Goal: Transaction & Acquisition: Purchase product/service

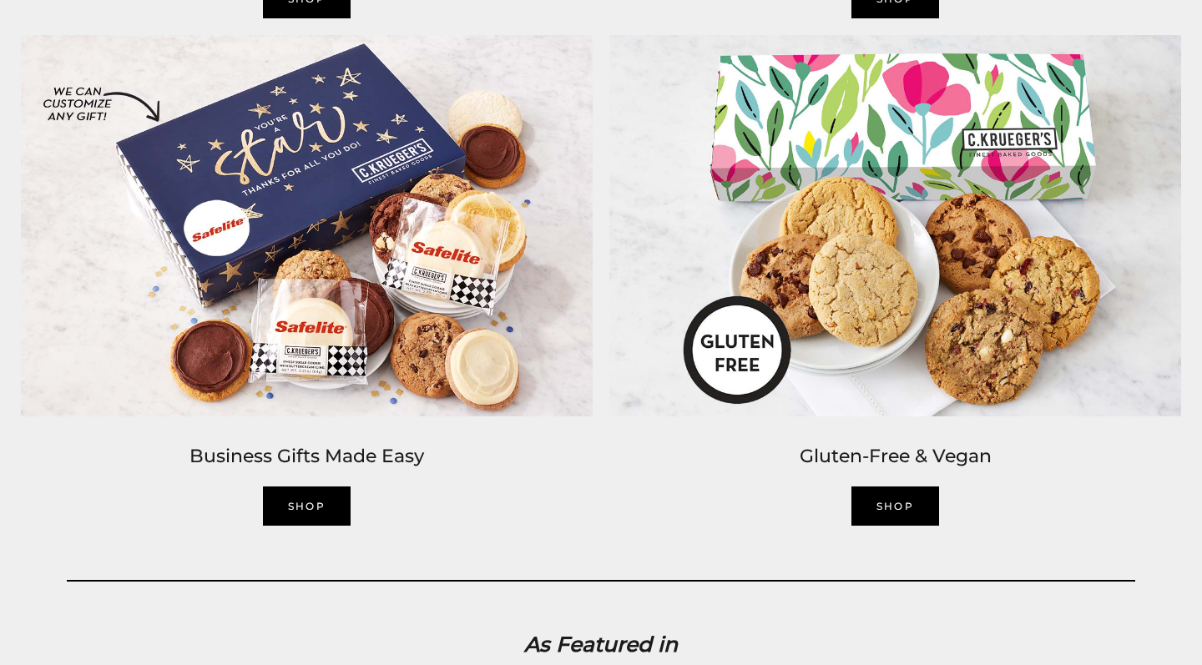
scroll to position [2756, 0]
click at [318, 502] on link "SHOP" at bounding box center [307, 505] width 88 height 39
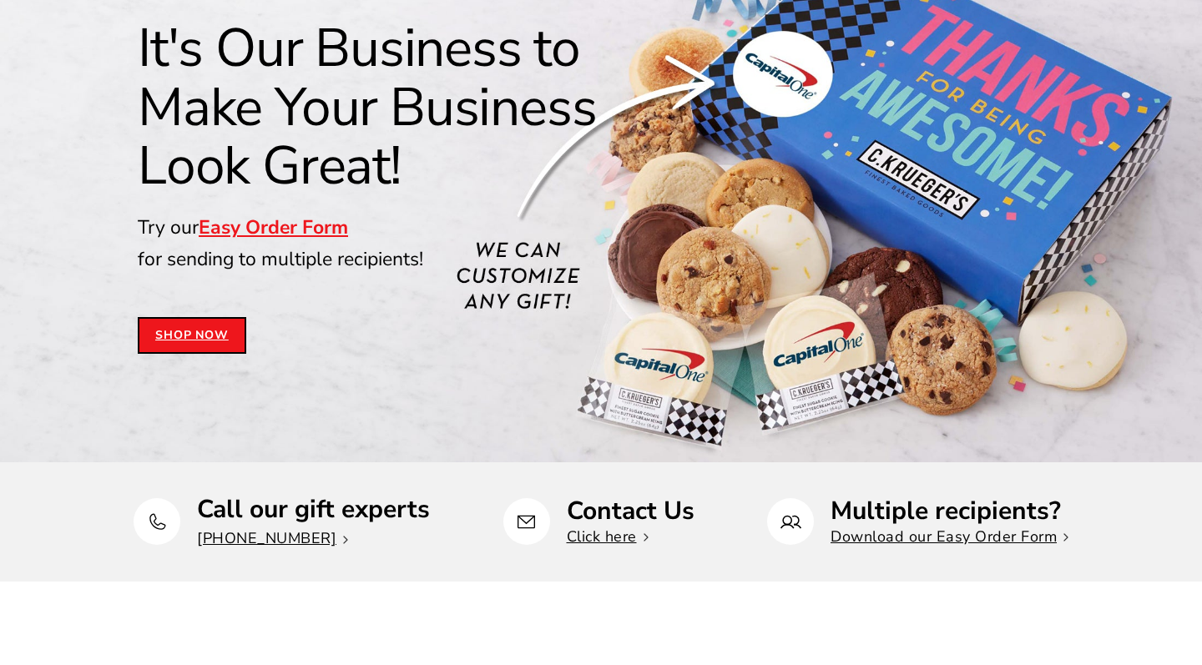
scroll to position [210, 0]
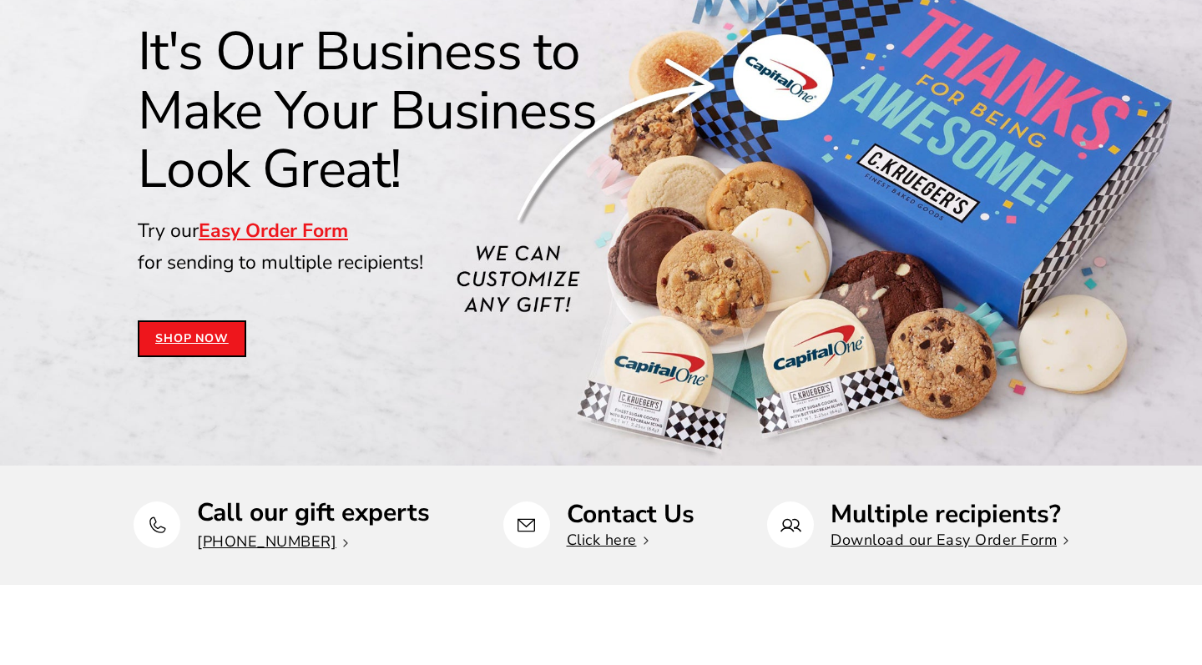
click at [196, 337] on link "Shop Now" at bounding box center [192, 338] width 108 height 37
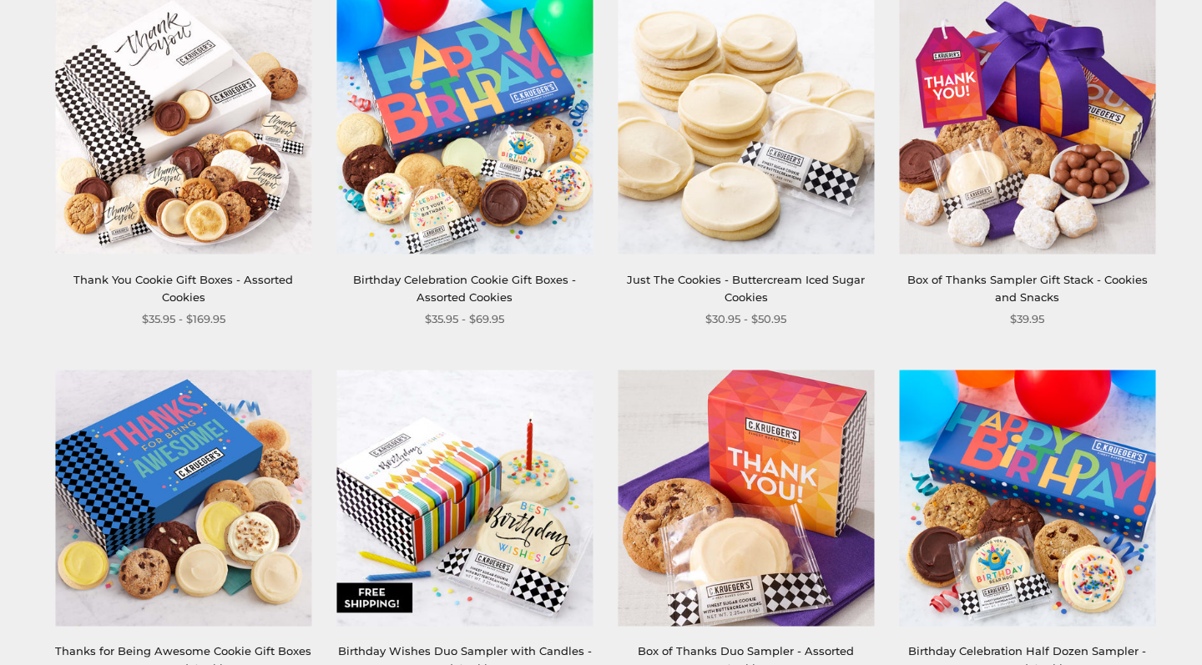
scroll to position [799, 0]
click at [767, 277] on link "Just The Cookies - Buttercream Iced Sugar Cookies" at bounding box center [746, 287] width 238 height 31
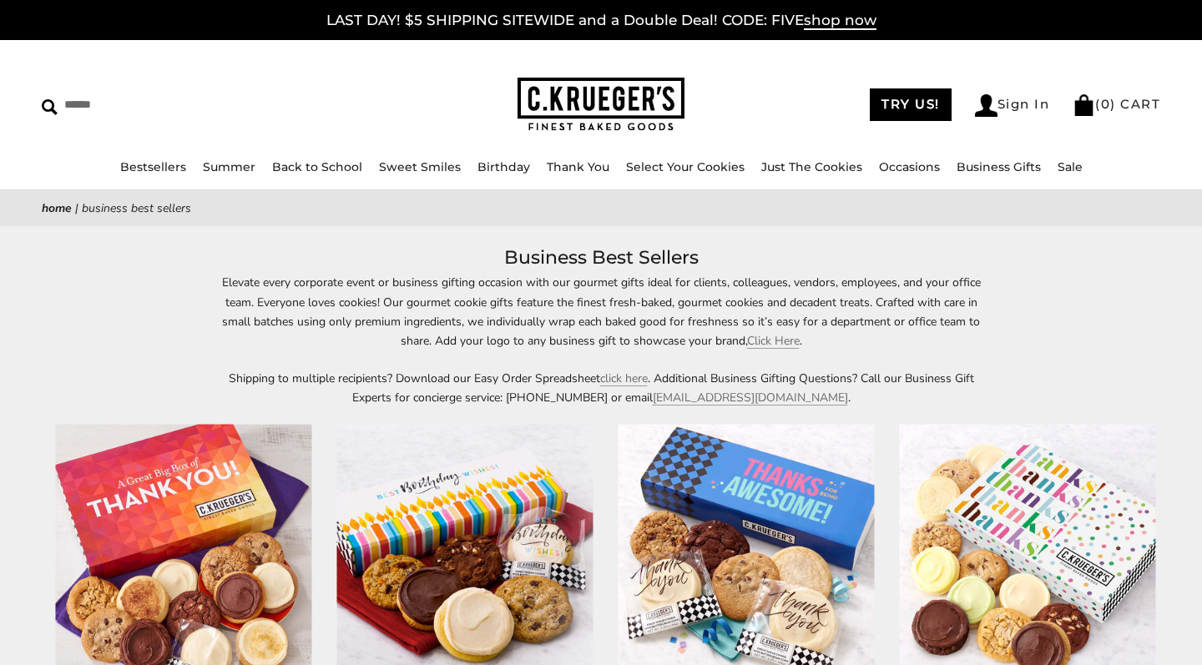
scroll to position [0, 0]
click at [1082, 166] on link "Sale" at bounding box center [1069, 166] width 25 height 15
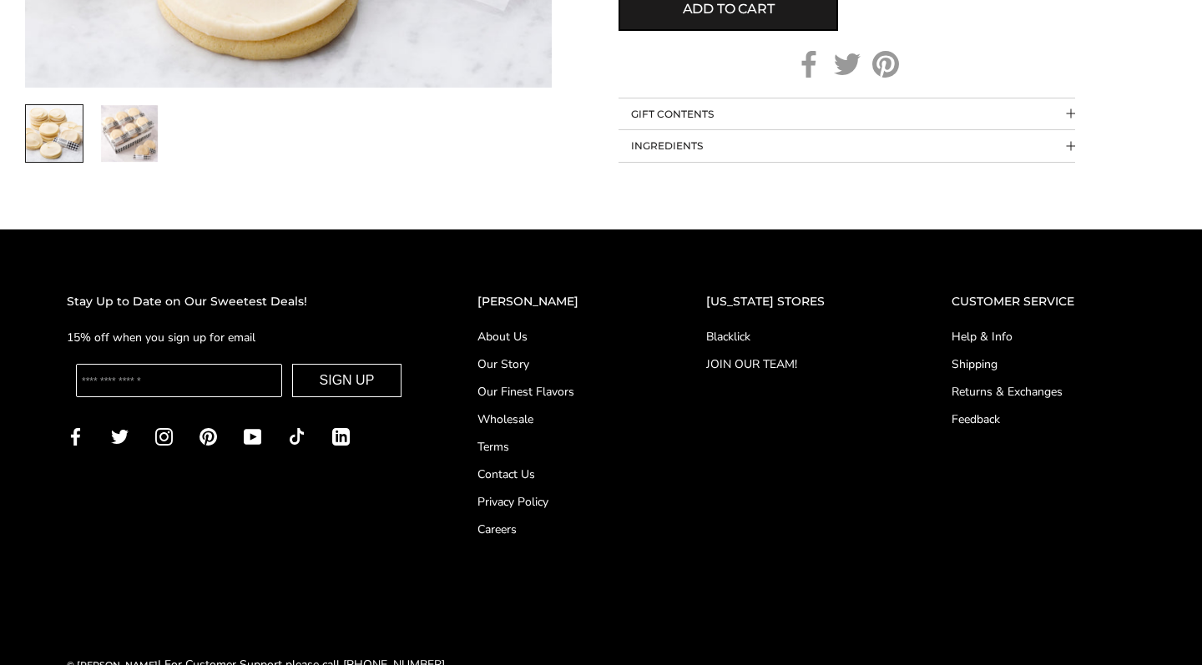
scroll to position [1318, 0]
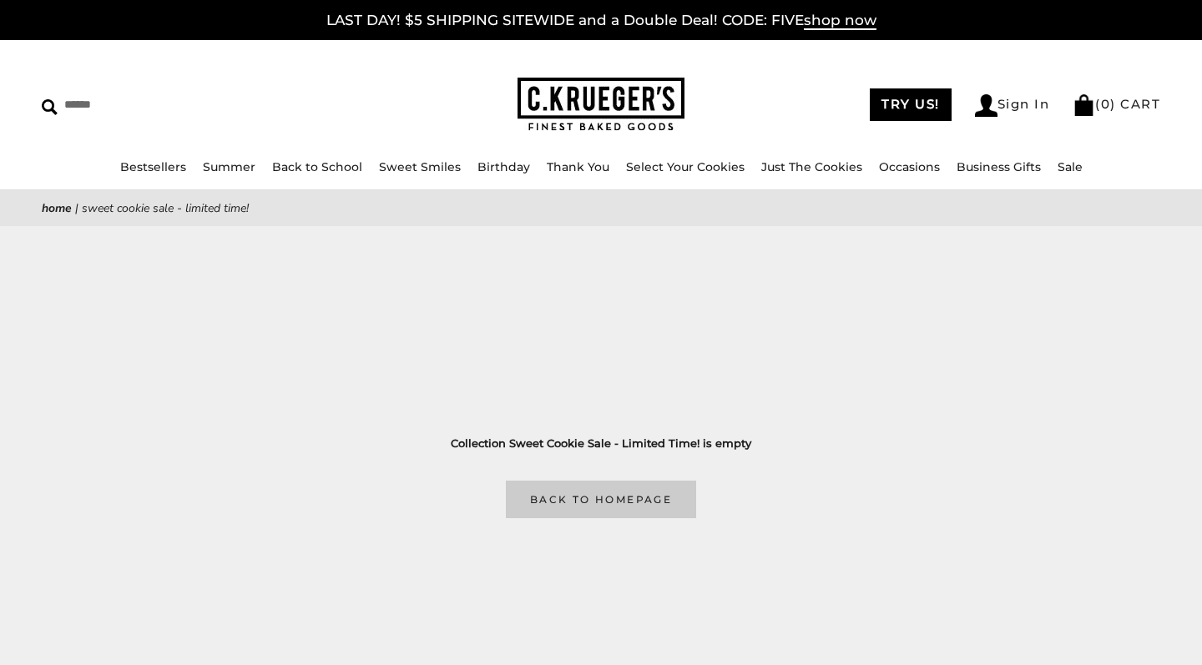
click at [637, 506] on link "Back to homepage" at bounding box center [601, 500] width 190 height 38
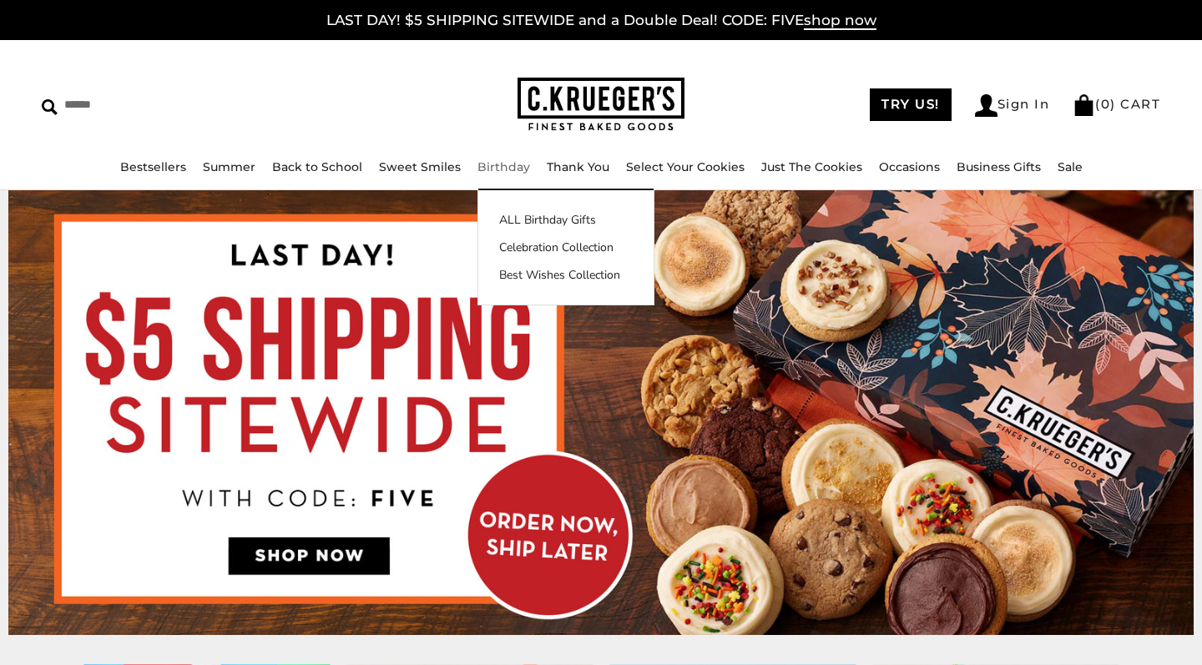
click at [483, 162] on link "Birthday" at bounding box center [503, 166] width 53 height 15
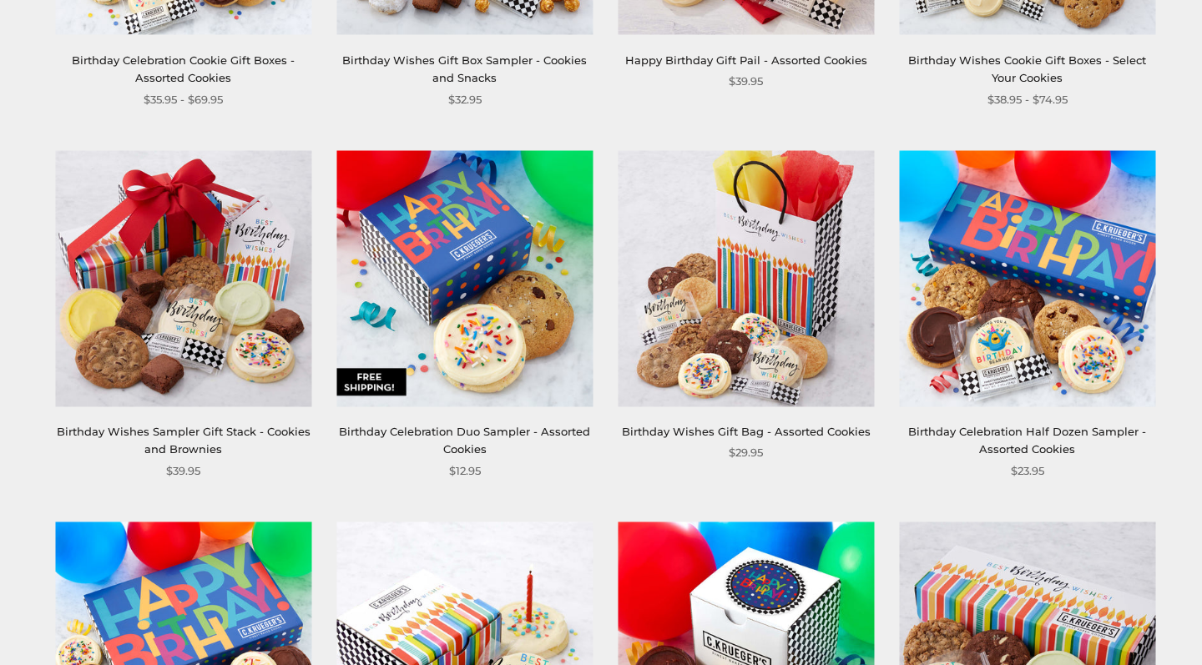
scroll to position [592, 0]
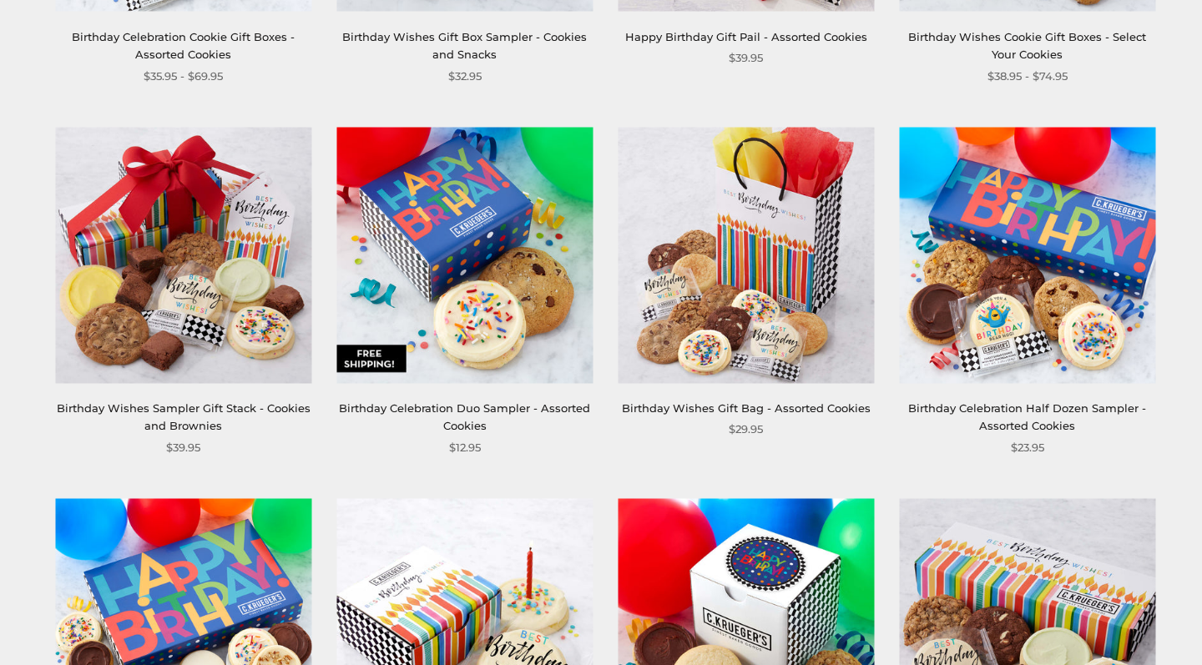
click at [487, 291] on img at bounding box center [464, 255] width 256 height 256
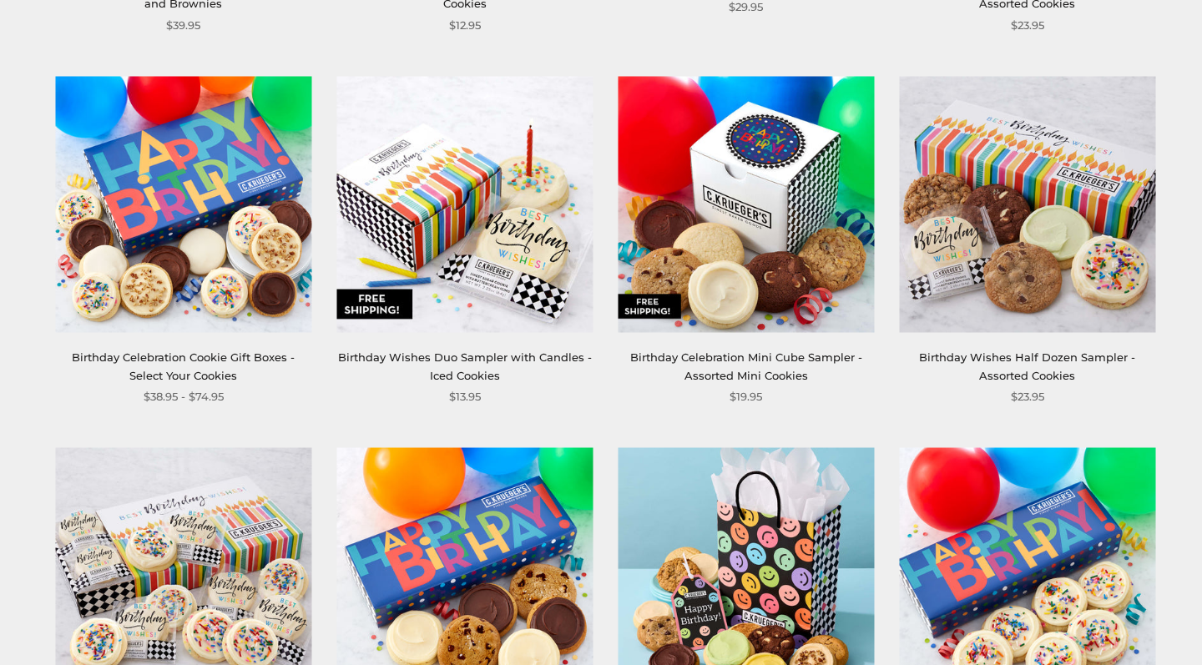
scroll to position [1016, 0]
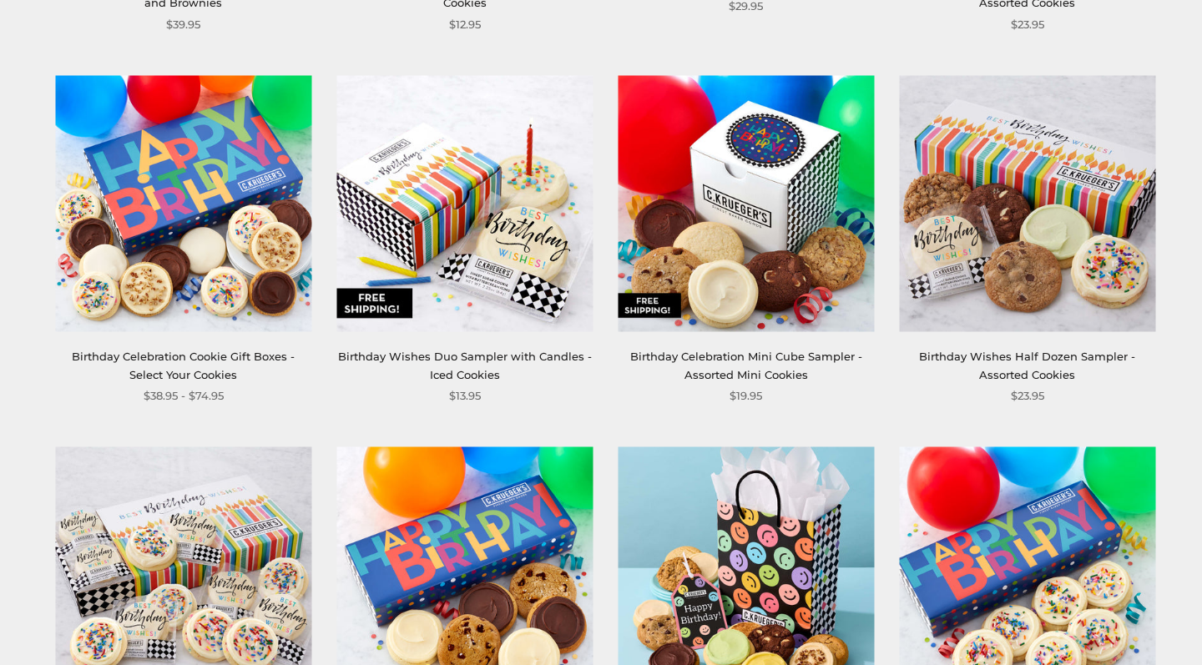
click at [1072, 197] on img at bounding box center [1027, 203] width 256 height 256
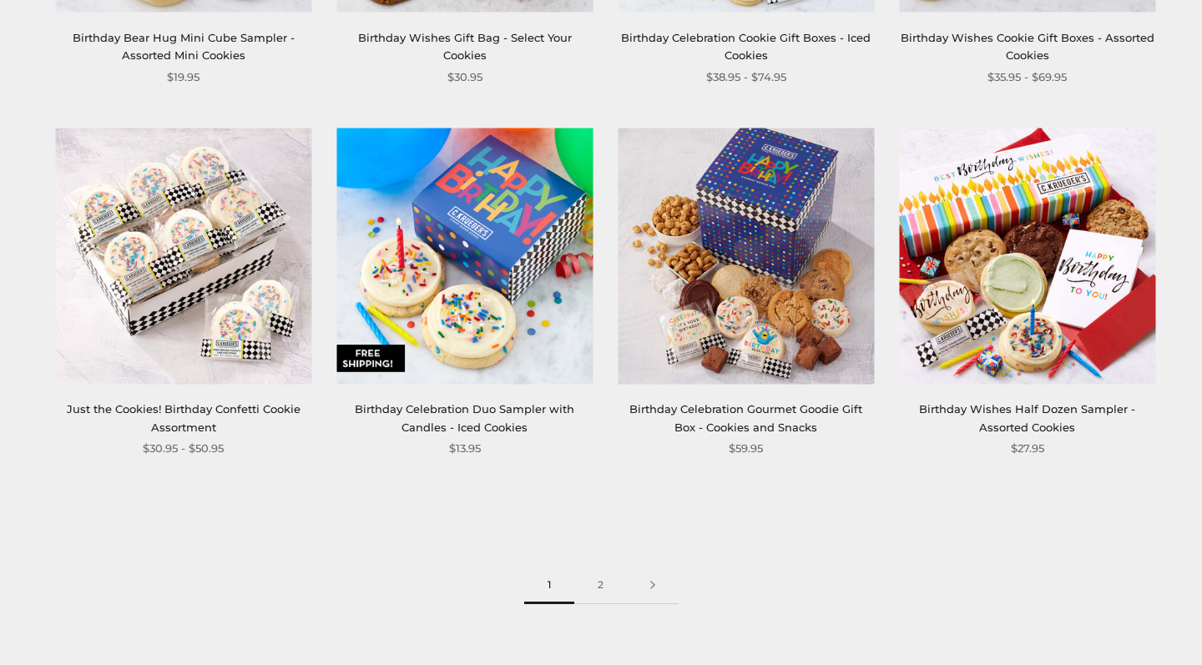
scroll to position [2080, 0]
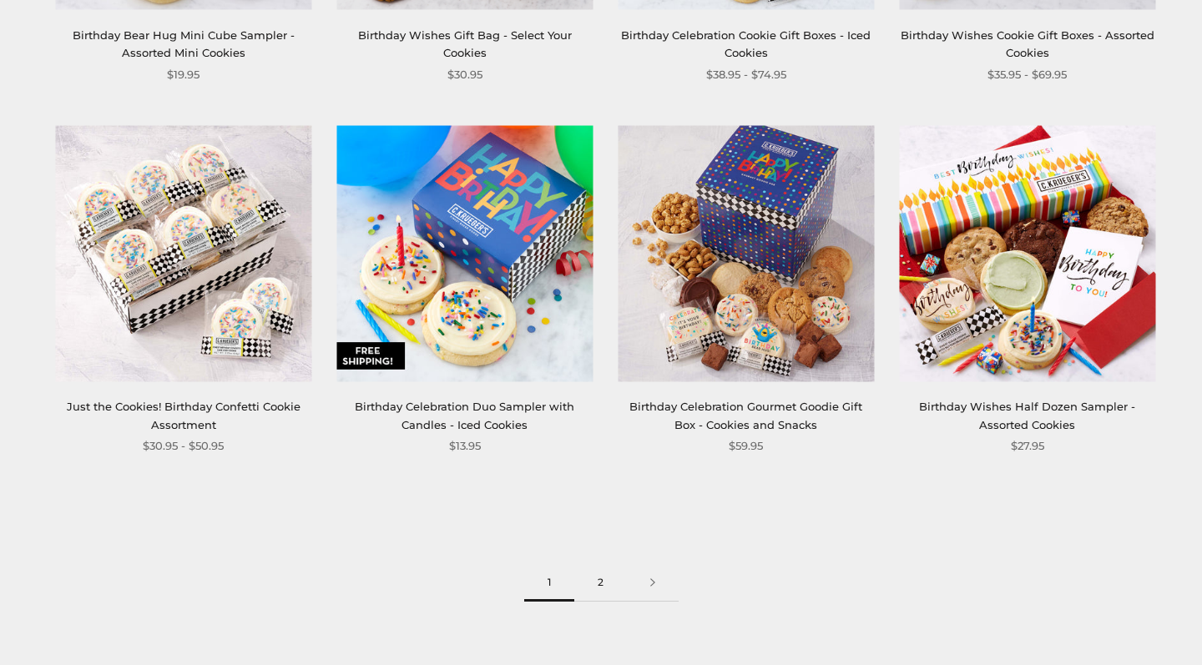
click at [596, 572] on link "2" at bounding box center [600, 583] width 53 height 38
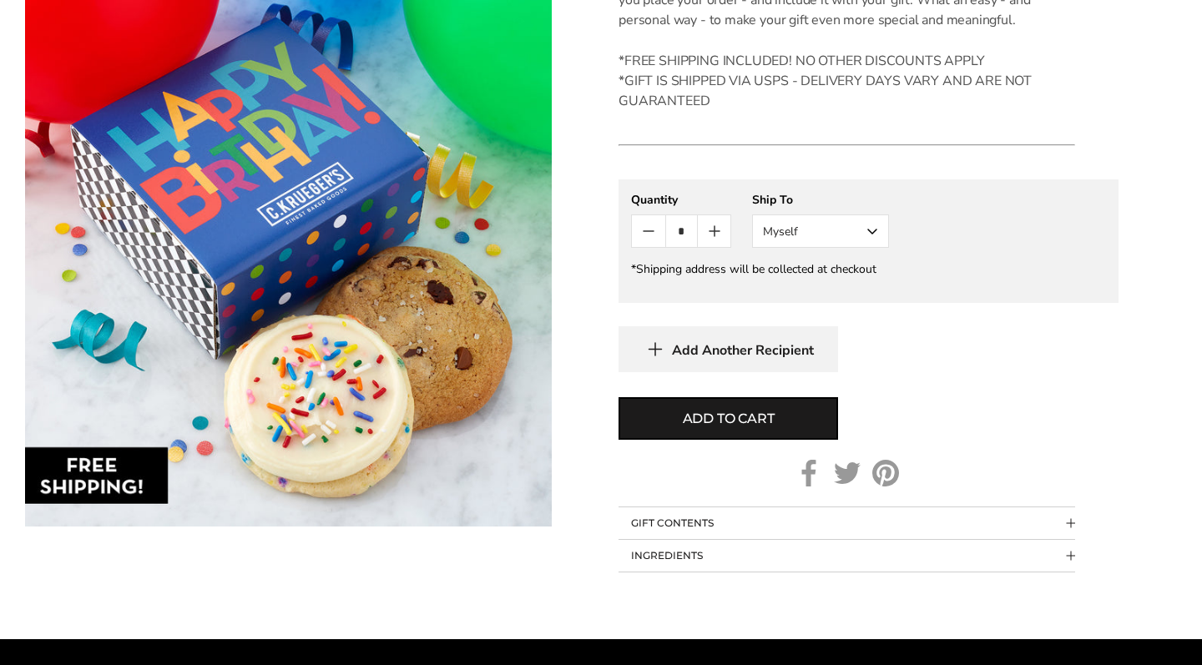
scroll to position [738, 0]
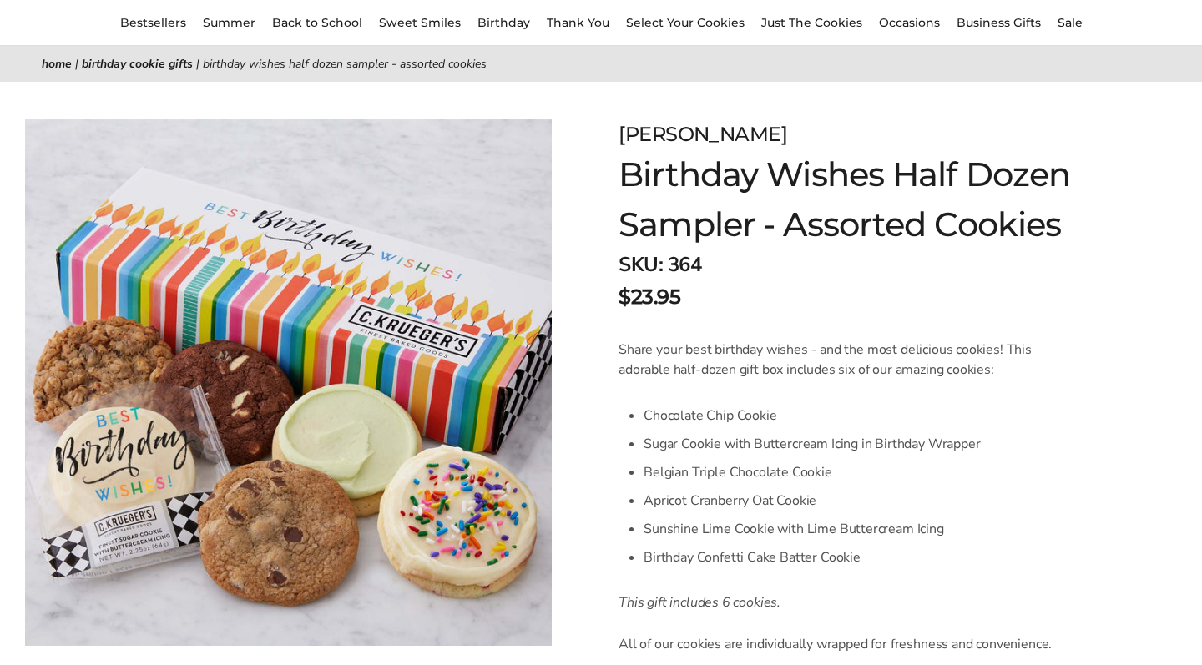
scroll to position [145, 0]
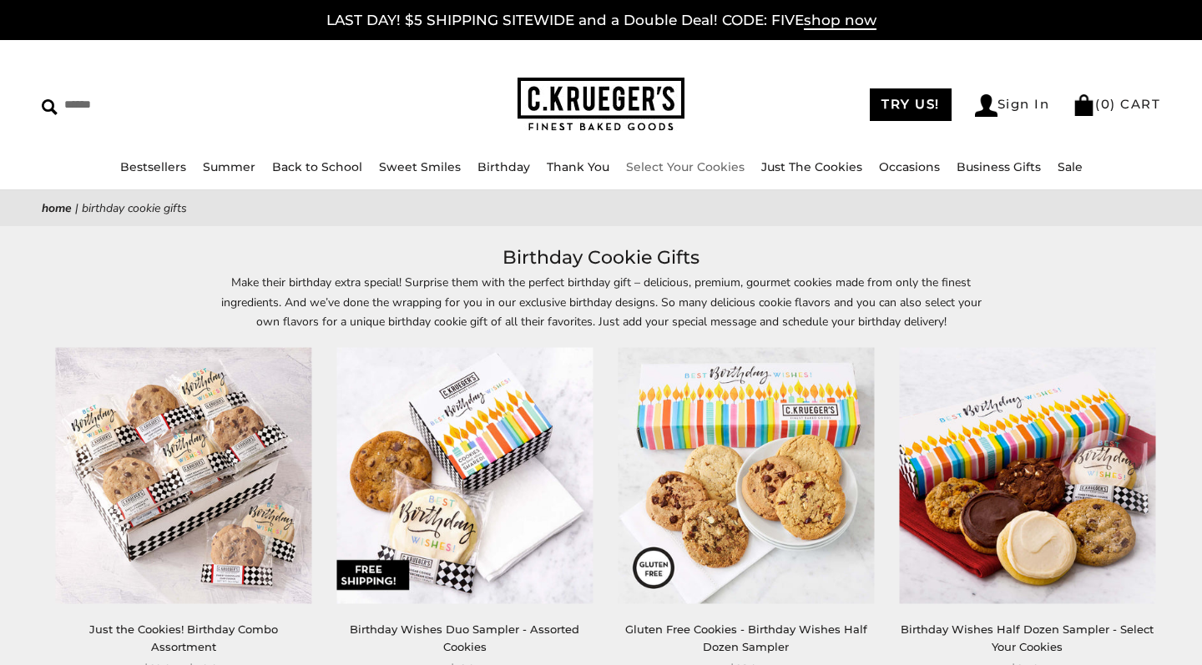
click at [696, 165] on link "Select Your Cookies" at bounding box center [685, 166] width 118 height 15
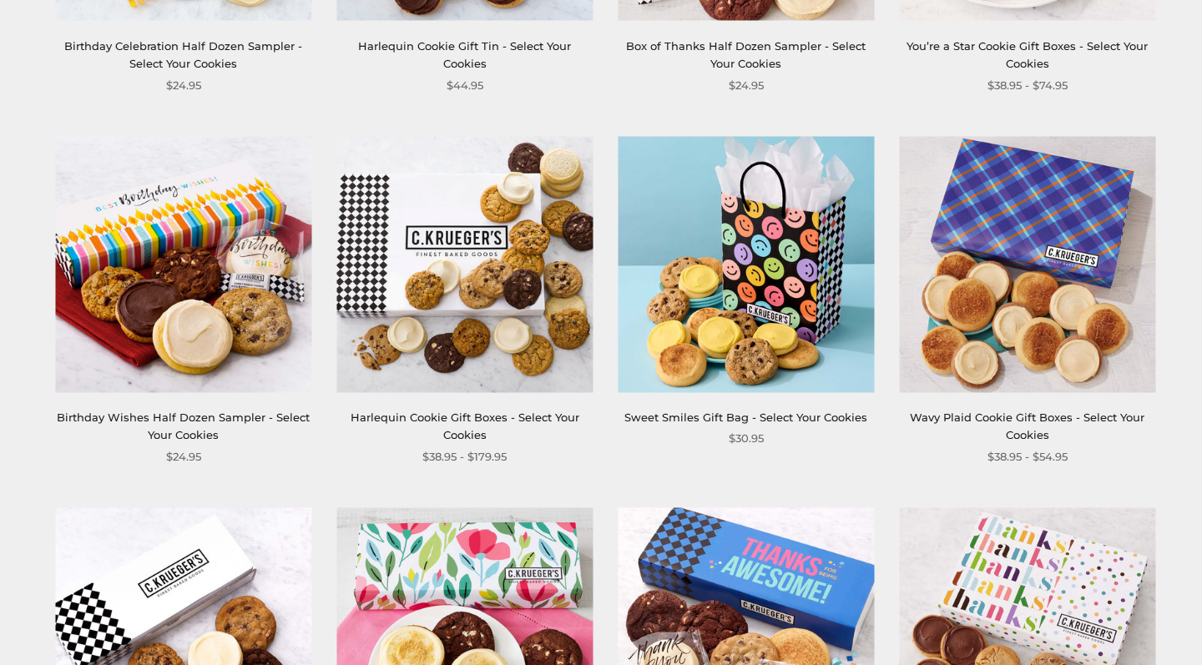
scroll to position [1349, 0]
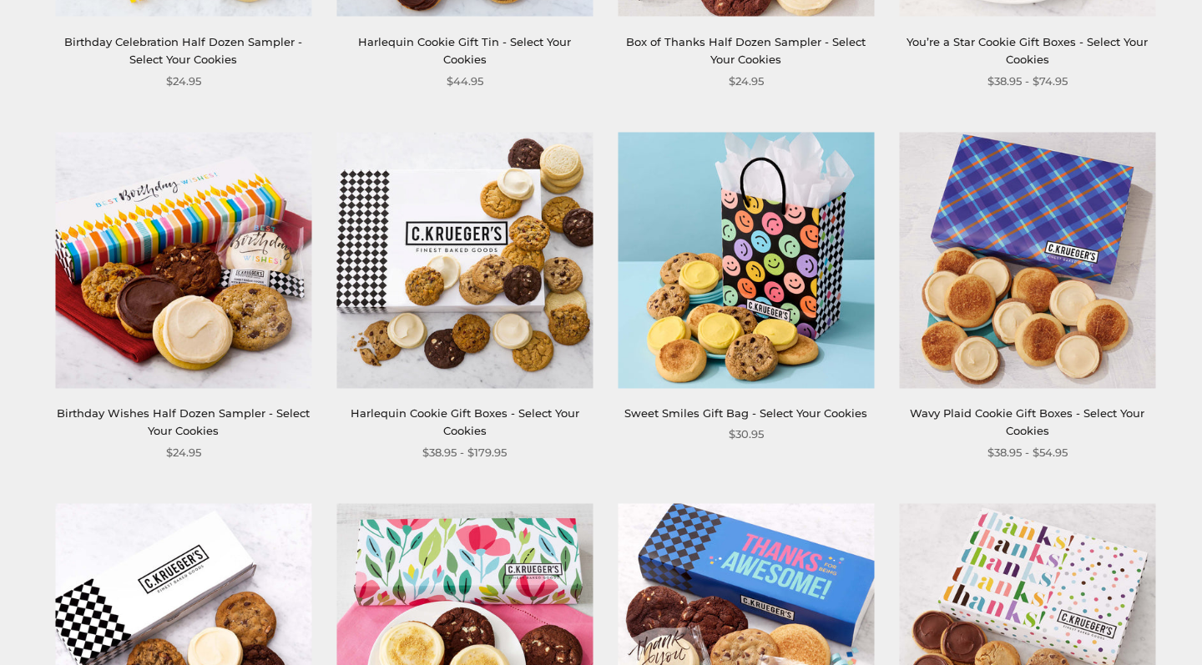
click at [202, 412] on link "Birthday Wishes Half Dozen Sampler - Select Your Cookies" at bounding box center [183, 421] width 253 height 31
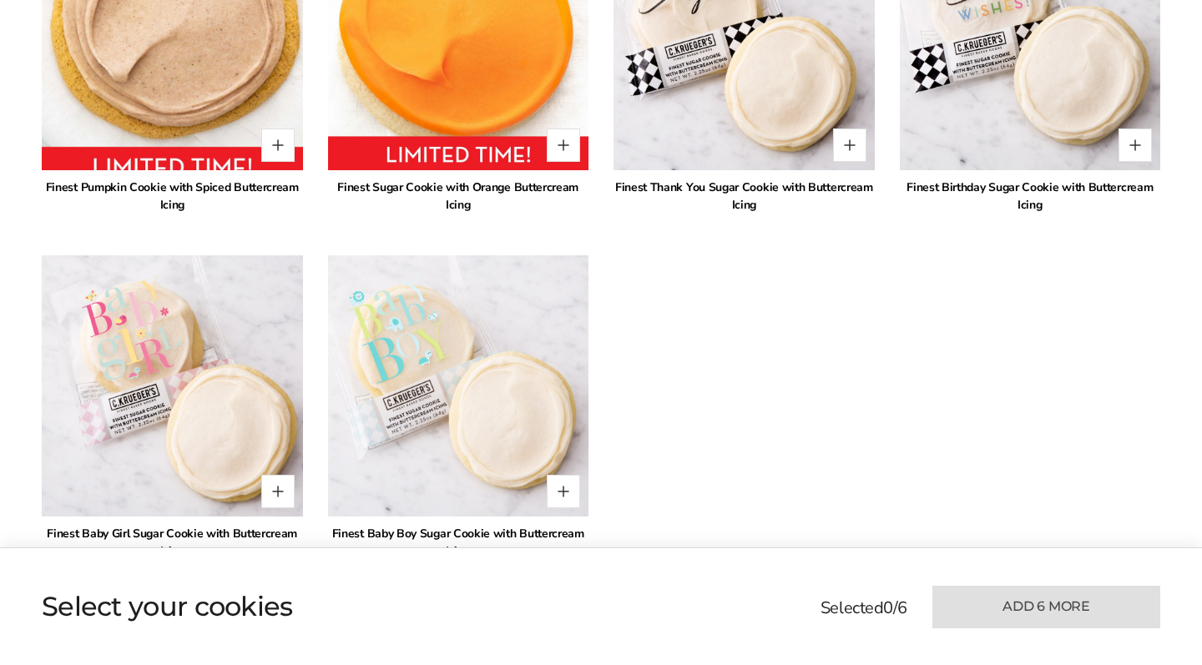
scroll to position [3495, 0]
